Goal: Transaction & Acquisition: Download file/media

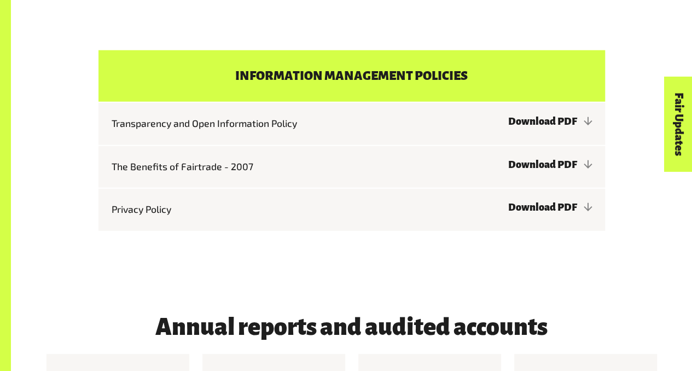
scroll to position [3465, 0]
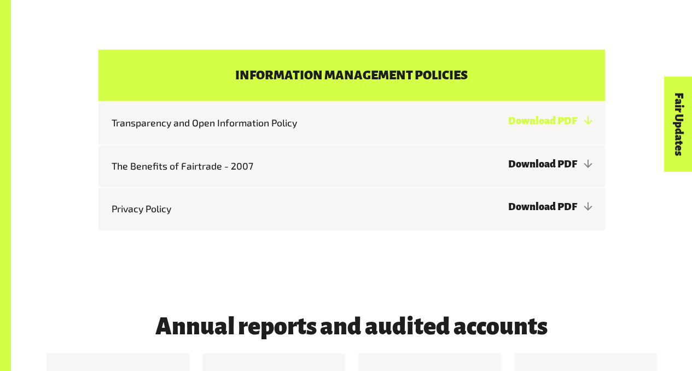
click at [508, 126] on link "Download PDF" at bounding box center [550, 120] width 84 height 11
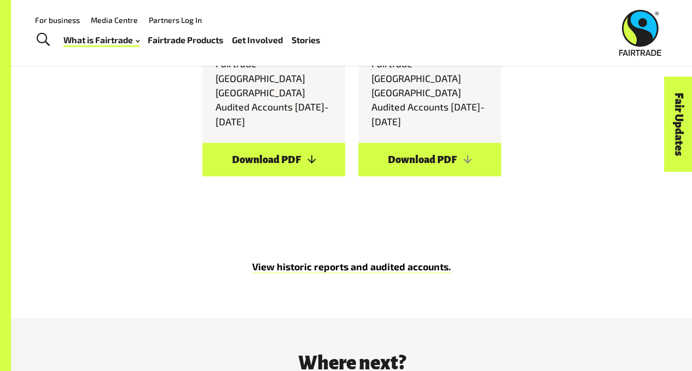
scroll to position [4260, 0]
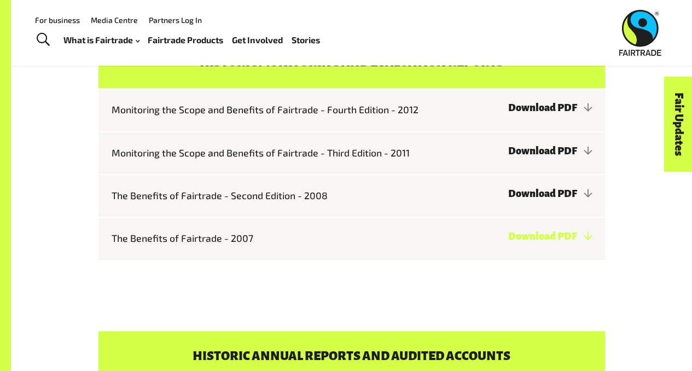
scroll to position [321, 0]
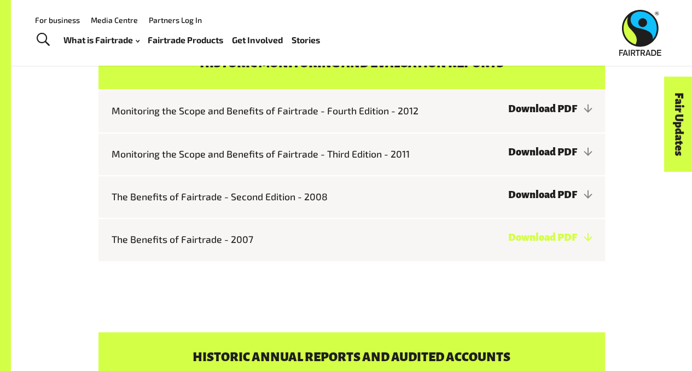
click at [508, 237] on link "Download PDF" at bounding box center [550, 237] width 84 height 11
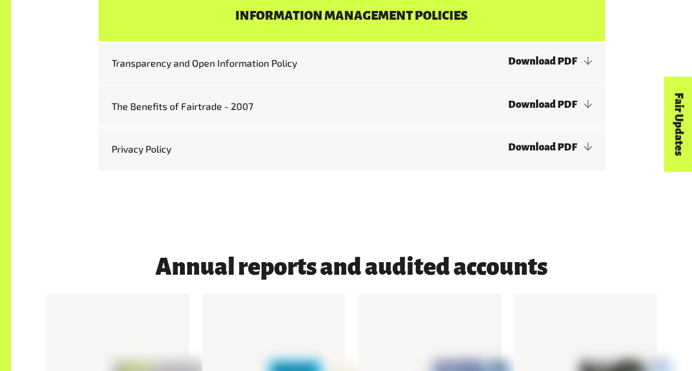
scroll to position [3524, 0]
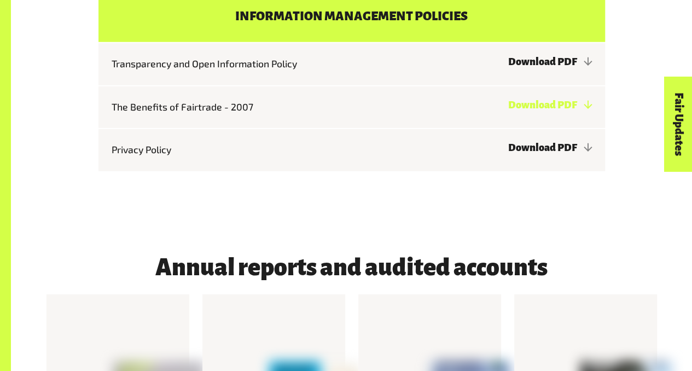
click at [508, 111] on link "Download PDF" at bounding box center [550, 105] width 84 height 11
